Goal: Task Accomplishment & Management: Use online tool/utility

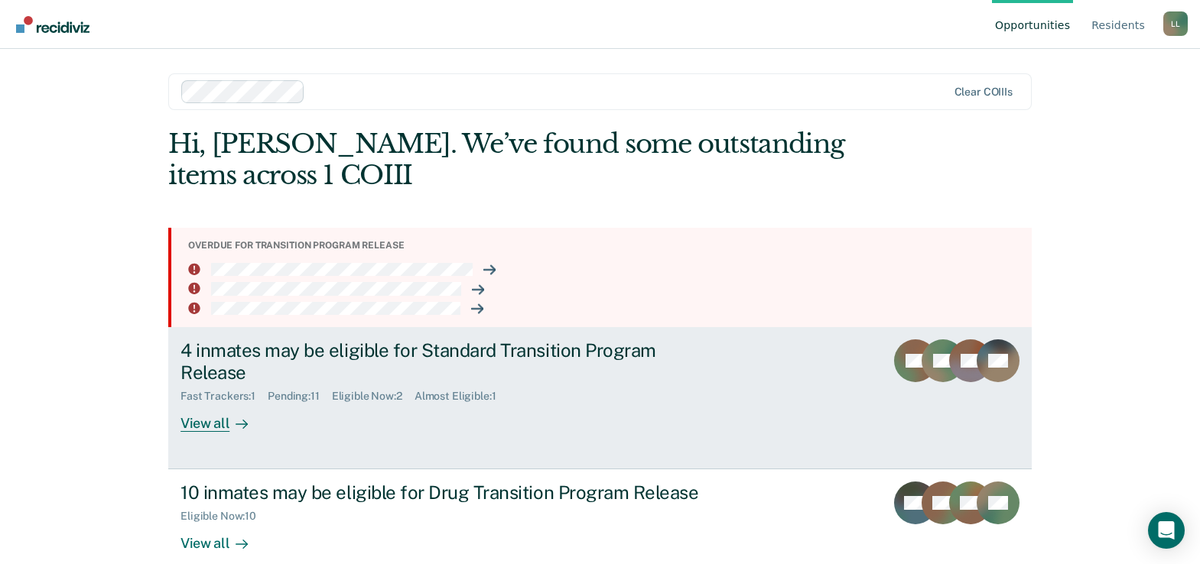
click at [206, 427] on div "View all" at bounding box center [224, 418] width 86 height 30
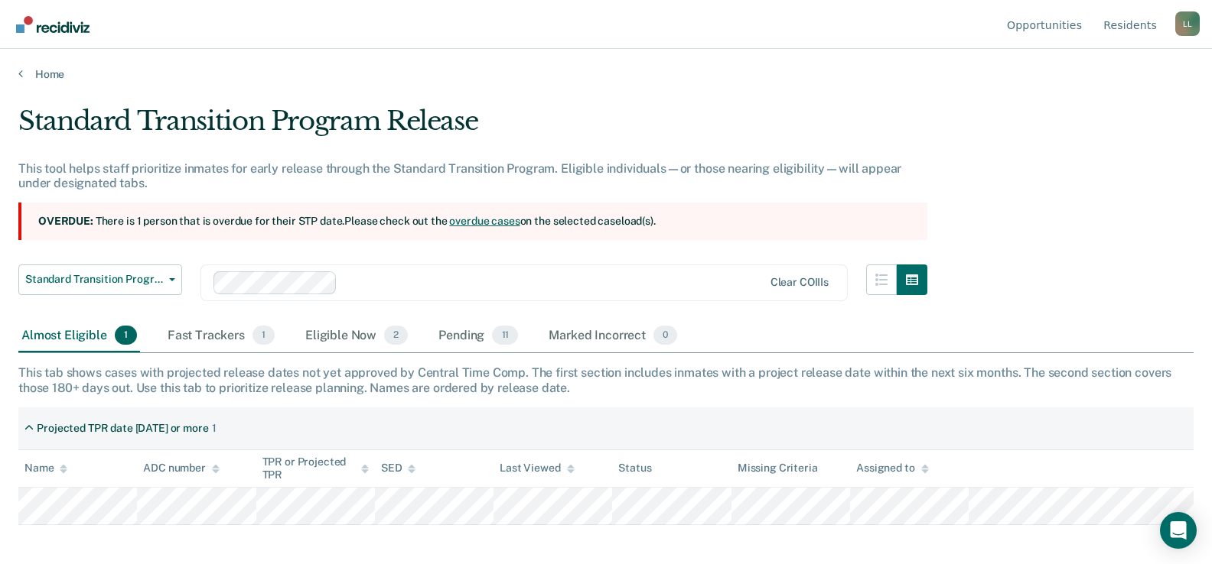
click at [458, 223] on link "overdue cases" at bounding box center [484, 221] width 70 height 12
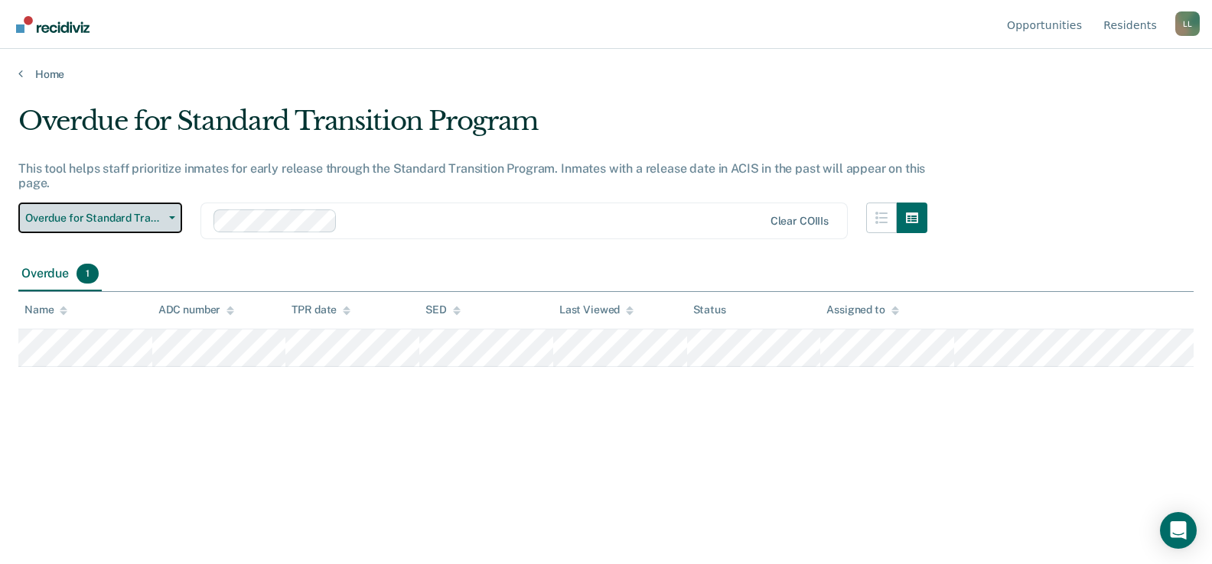
click at [171, 212] on button "Overdue for Standard Transition Program" at bounding box center [100, 218] width 164 height 31
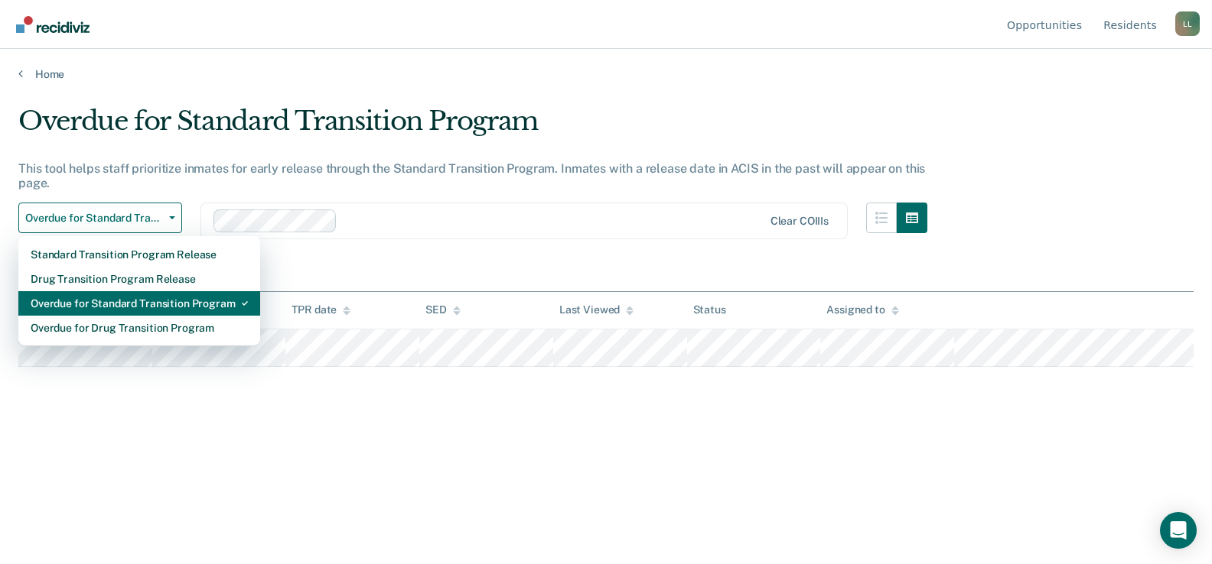
click at [146, 302] on div "Overdue for Standard Transition Program" at bounding box center [139, 303] width 217 height 24
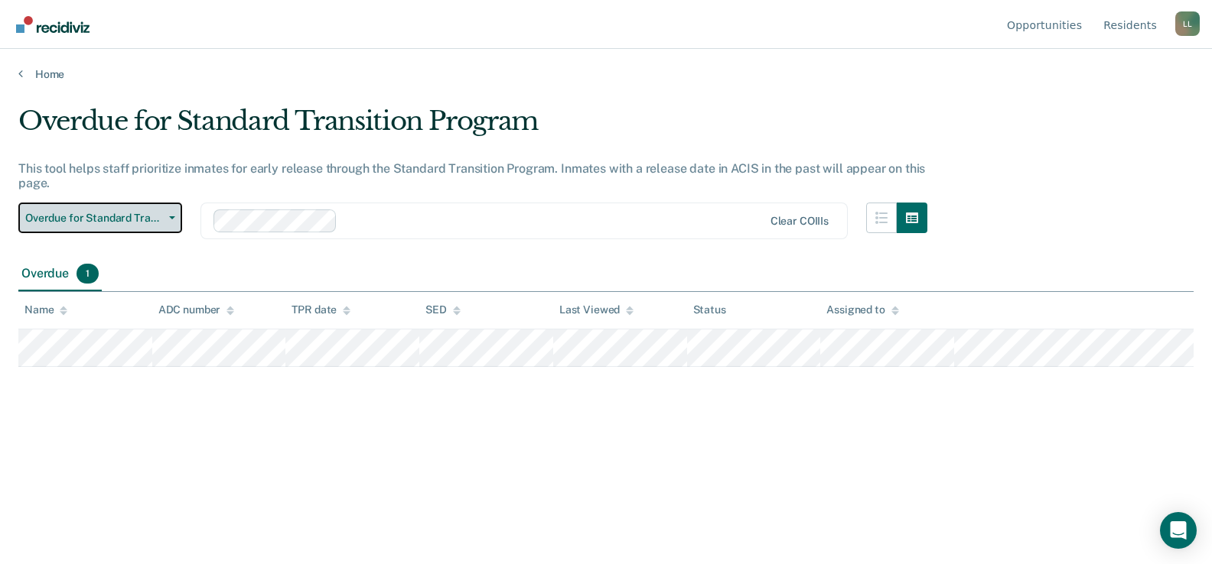
click at [171, 216] on icon "button" at bounding box center [172, 217] width 6 height 3
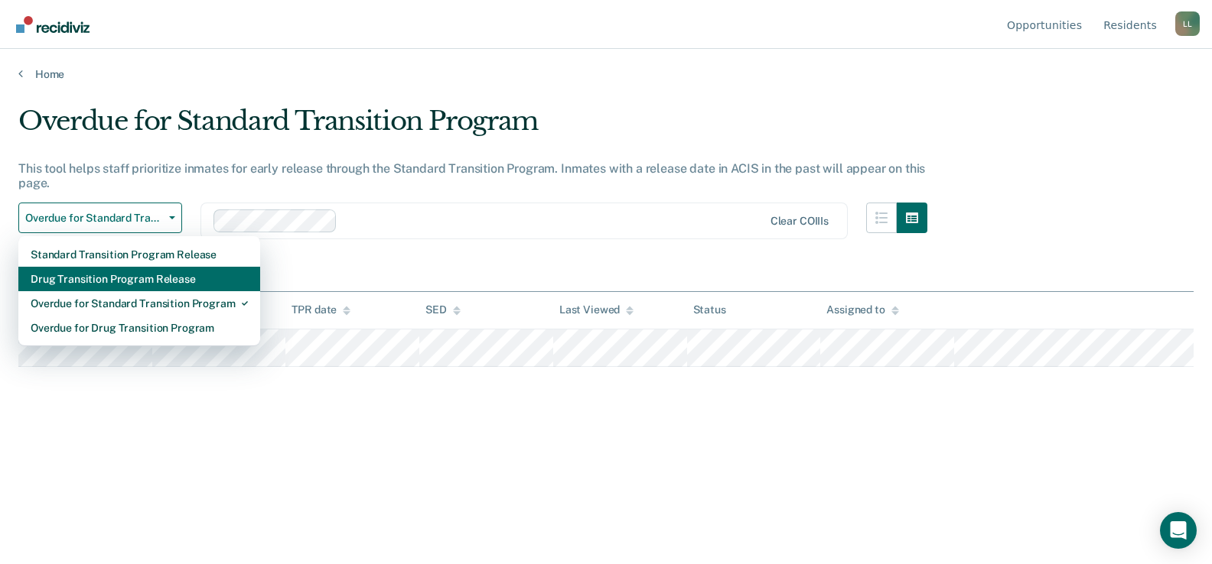
click at [135, 278] on div "Drug Transition Program Release" at bounding box center [139, 279] width 217 height 24
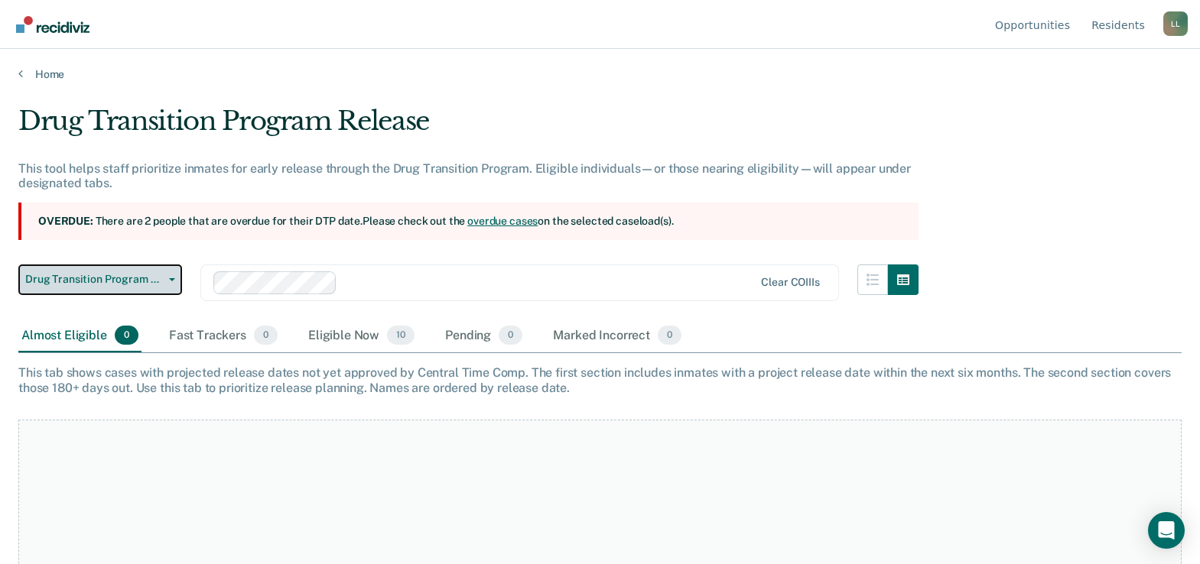
click at [172, 275] on button "Drug Transition Program Release" at bounding box center [100, 280] width 164 height 31
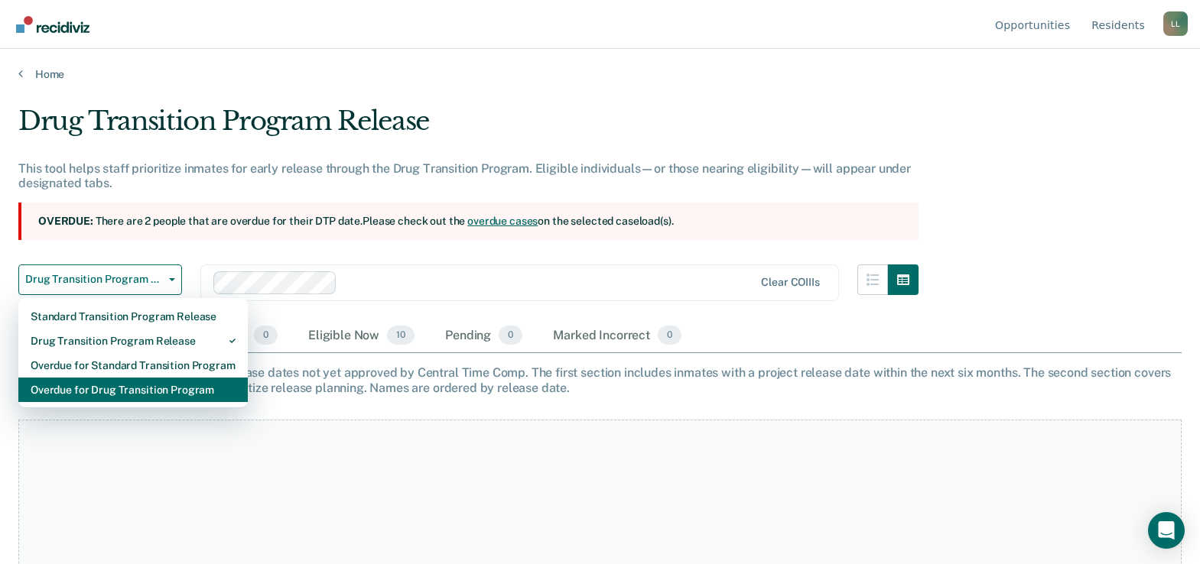
click at [151, 394] on div "Overdue for Drug Transition Program" at bounding box center [133, 390] width 205 height 24
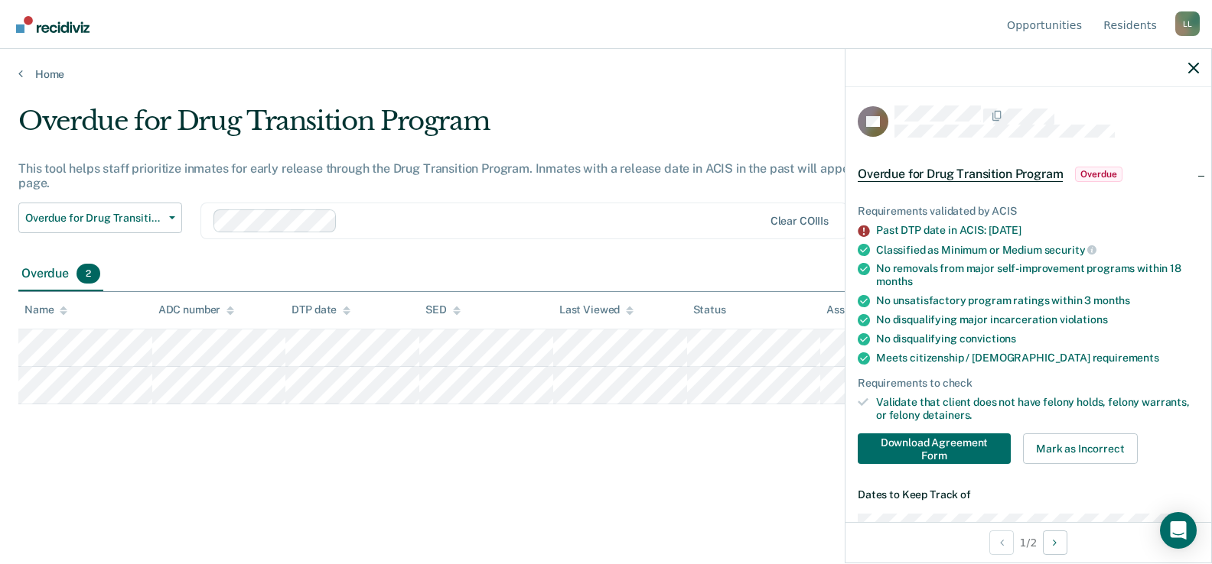
click at [746, 106] on div "Overdue for Drug Transition Program" at bounding box center [472, 128] width 909 height 44
click at [1192, 69] on icon "button" at bounding box center [1193, 68] width 11 height 11
